Goal: Information Seeking & Learning: Learn about a topic

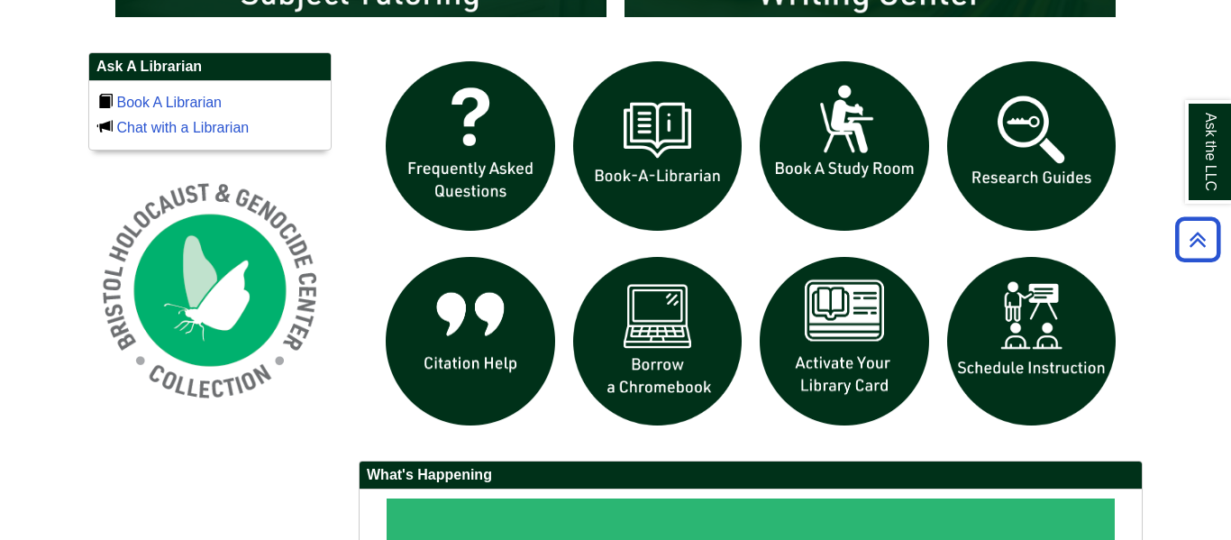
scroll to position [1201, 0]
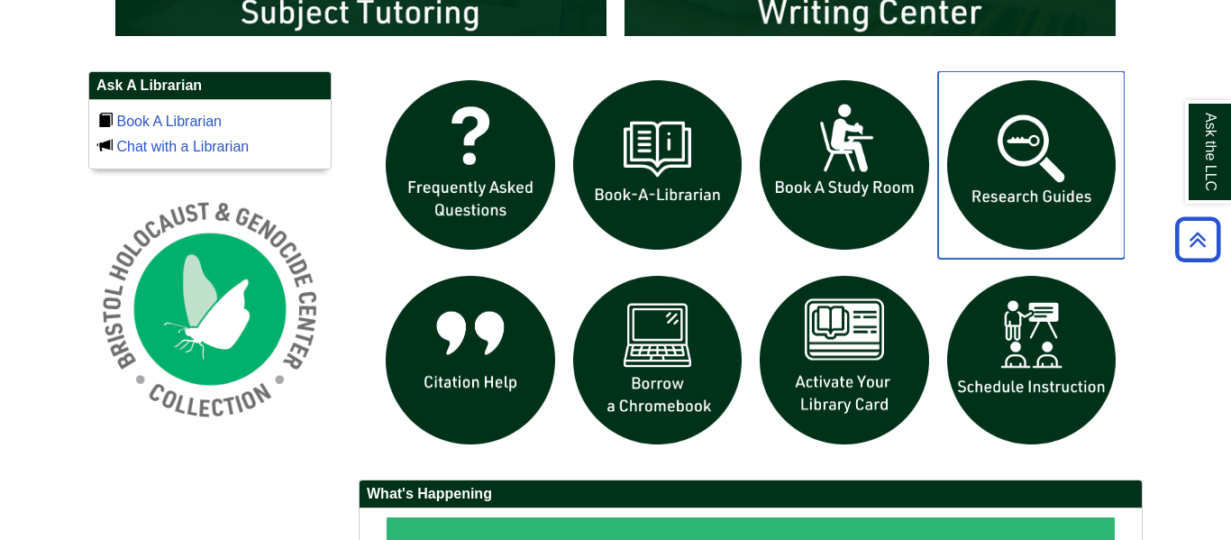
click at [1046, 209] on img "slideshow" at bounding box center [1031, 164] width 187 height 187
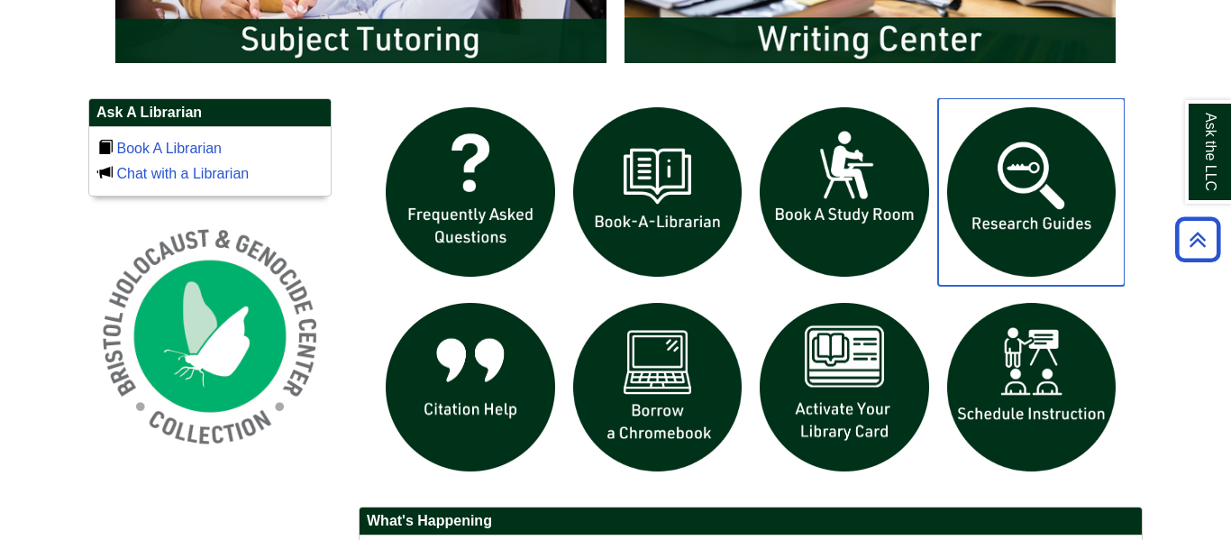
scroll to position [1177, 0]
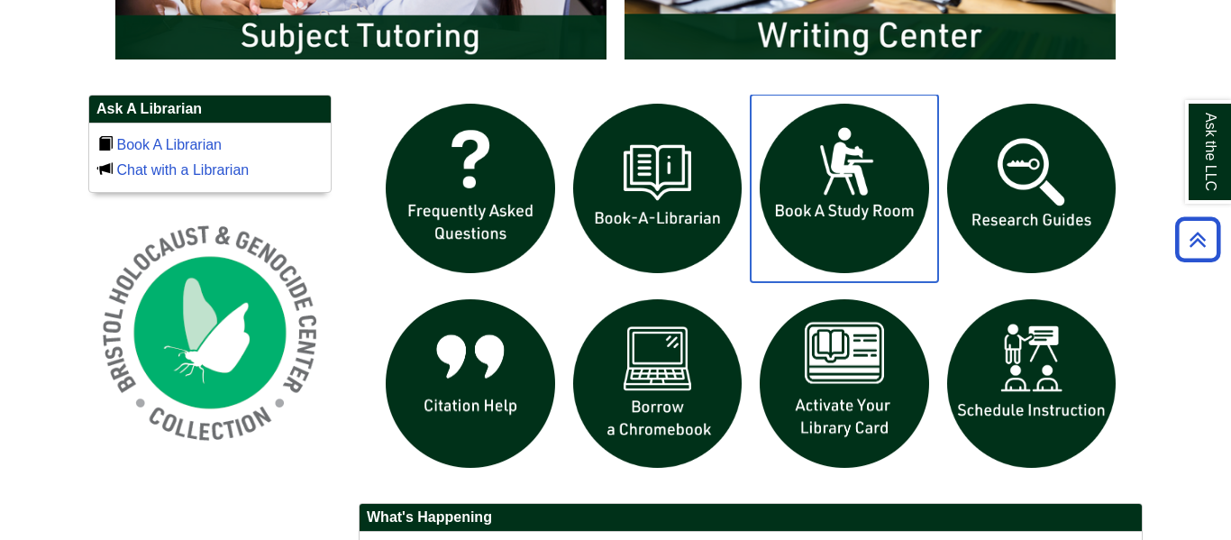
click at [902, 218] on img "slideshow" at bounding box center [844, 188] width 187 height 187
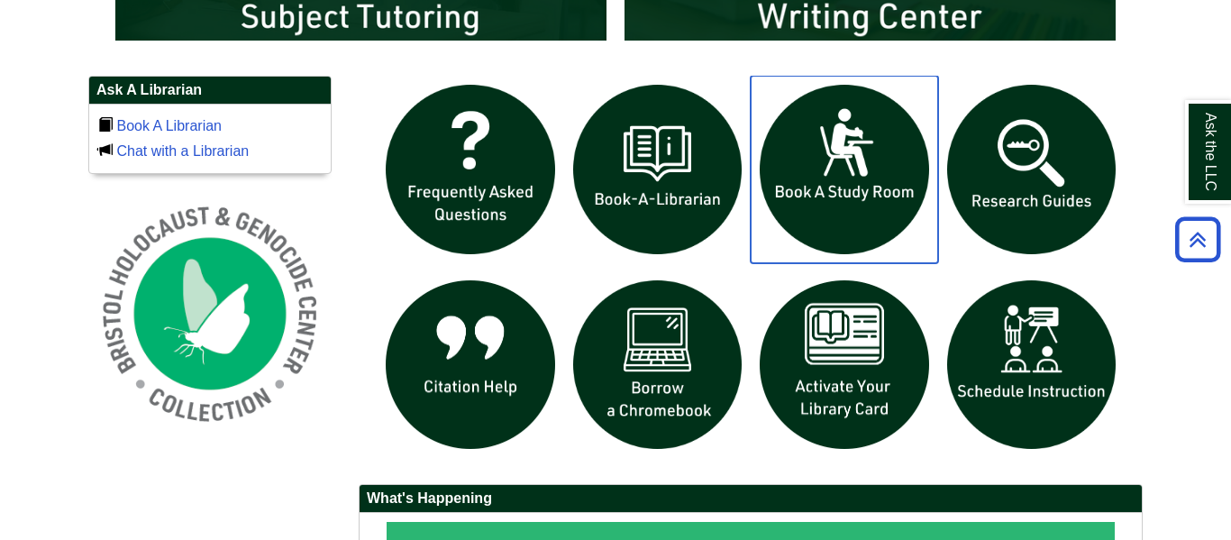
scroll to position [1195, 0]
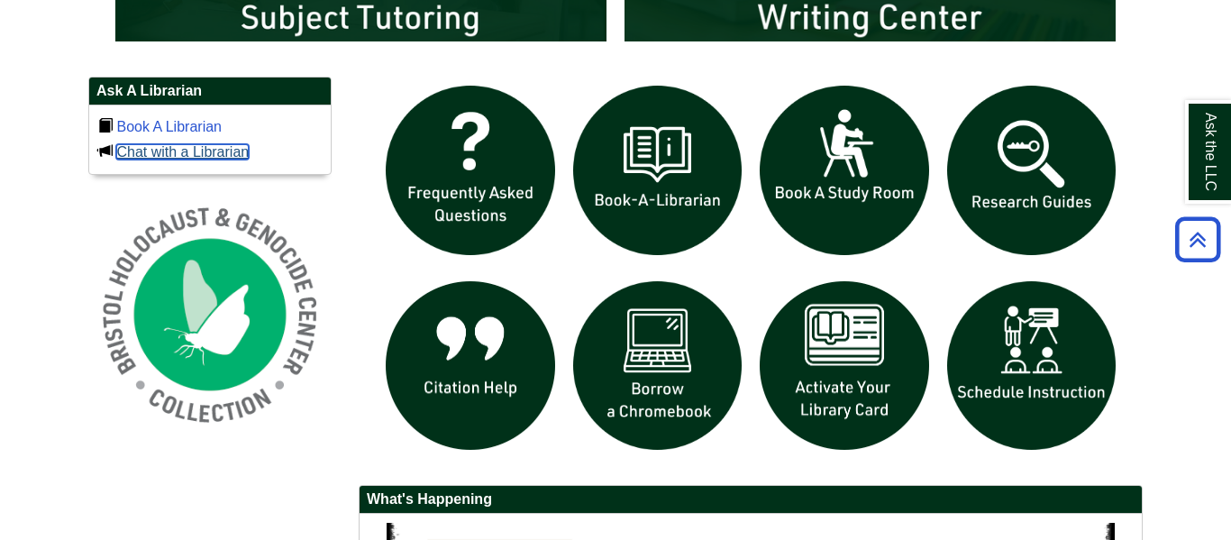
click at [212, 151] on link "Chat with a Librarian" at bounding box center [182, 151] width 132 height 15
click at [161, 134] on link "Book A Librarian" at bounding box center [168, 126] width 105 height 15
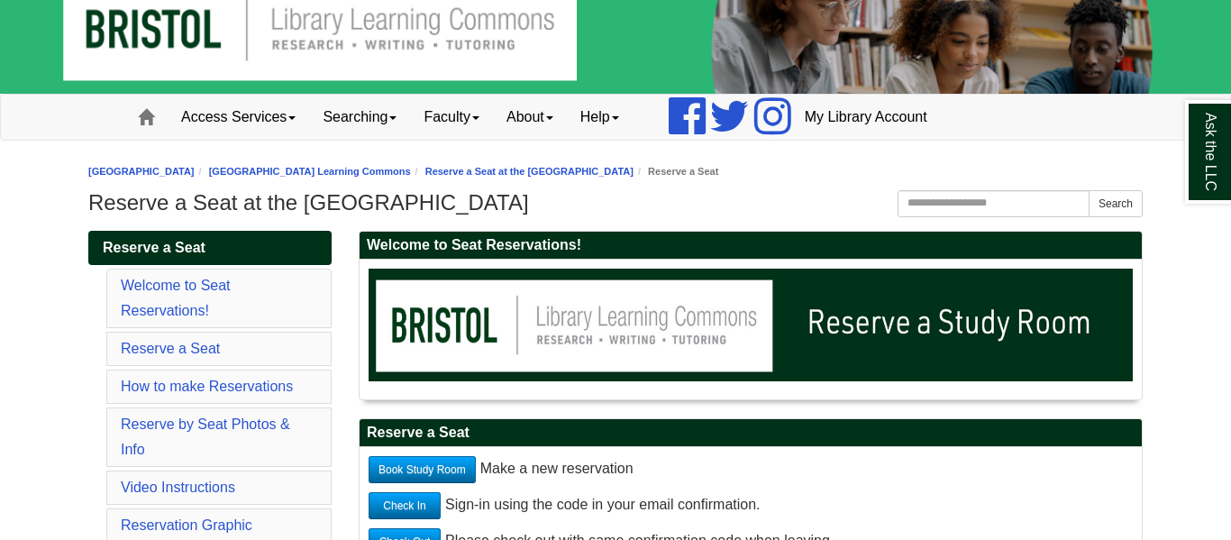
scroll to position [40, 0]
